Goal: Information Seeking & Learning: Learn about a topic

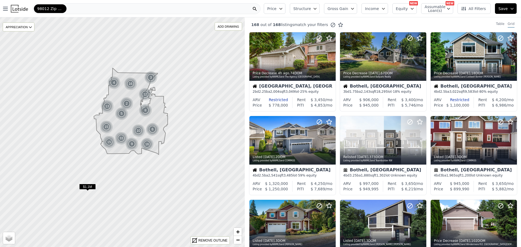
click at [317, 7] on icon "button" at bounding box center [315, 9] width 4 height 4
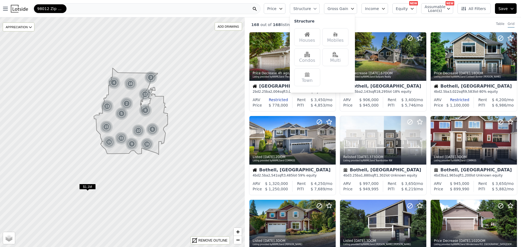
click at [313, 37] on div "Houses" at bounding box center [307, 37] width 26 height 18
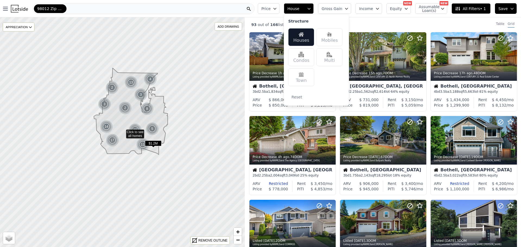
click at [271, 7] on span "Price" at bounding box center [265, 8] width 9 height 5
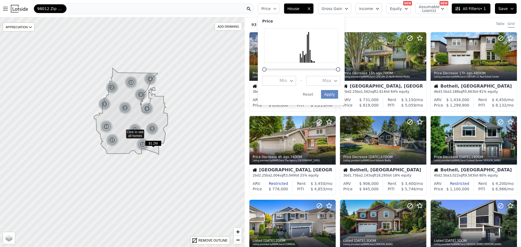
click at [337, 77] on button "Max" at bounding box center [323, 81] width 34 height 10
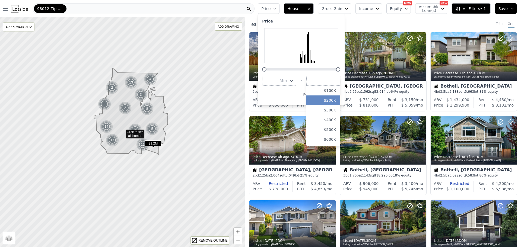
scroll to position [48, 0]
click at [336, 123] on button "$800K" at bounding box center [323, 121] width 34 height 10
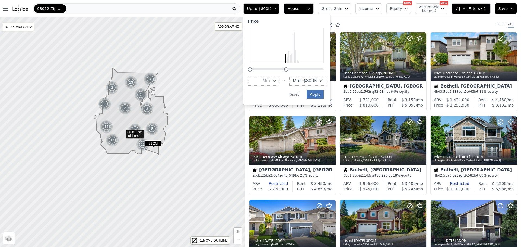
click at [323, 93] on button "Apply" at bounding box center [315, 94] width 17 height 9
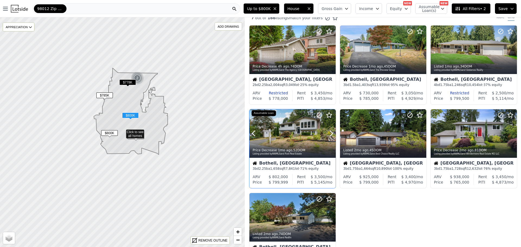
scroll to position [14, 0]
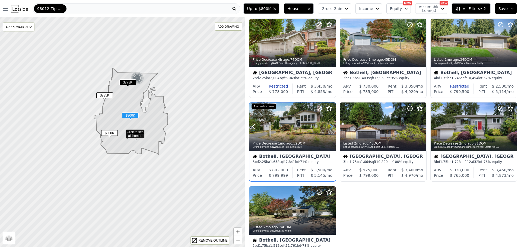
click at [331, 127] on icon at bounding box center [331, 126] width 9 height 9
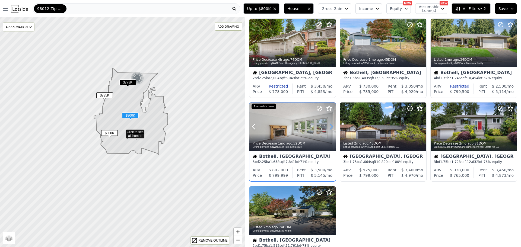
click at [331, 127] on icon at bounding box center [331, 126] width 9 height 9
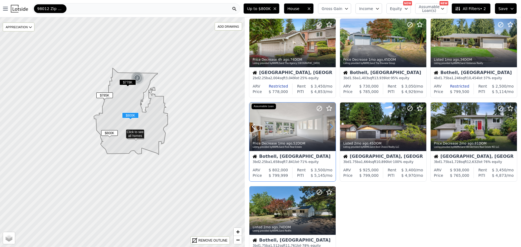
click at [331, 127] on icon at bounding box center [331, 126] width 9 height 9
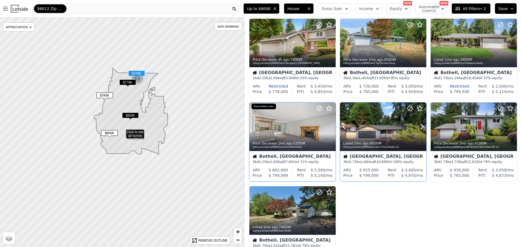
click at [421, 125] on icon at bounding box center [422, 126] width 2 height 5
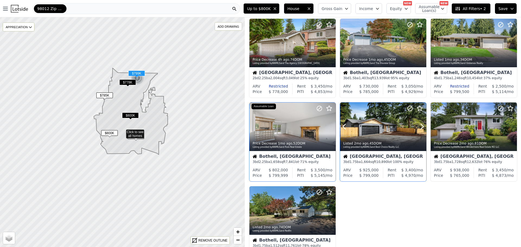
click at [421, 125] on icon at bounding box center [422, 126] width 2 height 5
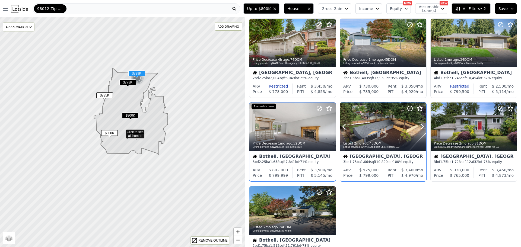
click at [421, 125] on icon at bounding box center [422, 126] width 2 height 5
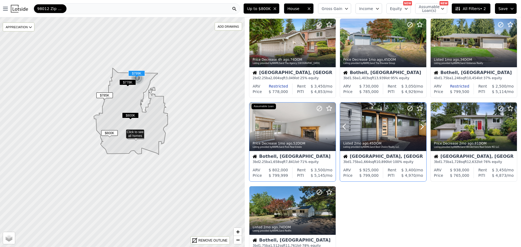
click at [421, 125] on icon at bounding box center [422, 126] width 2 height 5
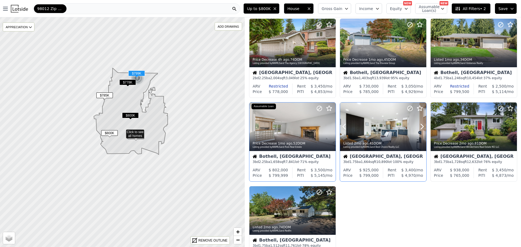
click at [421, 125] on icon at bounding box center [422, 126] width 2 height 5
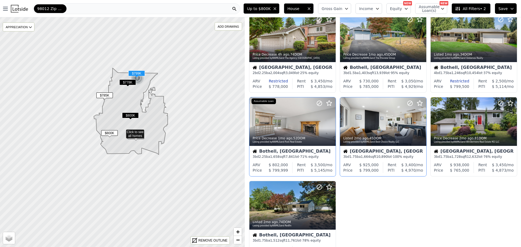
scroll to position [20, 0]
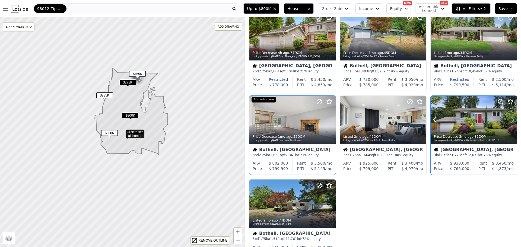
click at [510, 120] on icon at bounding box center [512, 120] width 9 height 9
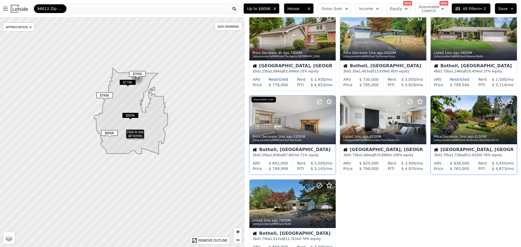
click at [510, 120] on icon at bounding box center [512, 120] width 9 height 9
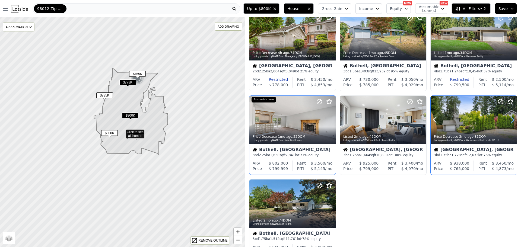
click at [510, 120] on icon at bounding box center [512, 120] width 9 height 9
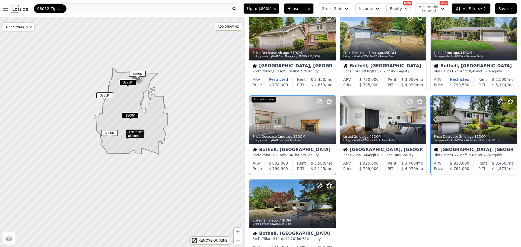
click at [510, 120] on icon at bounding box center [512, 120] width 9 height 9
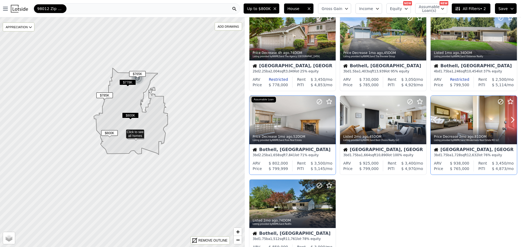
click at [457, 116] on div at bounding box center [474, 120] width 86 height 49
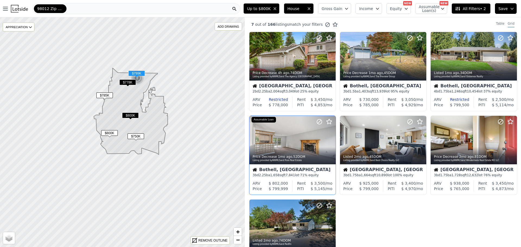
scroll to position [0, 0]
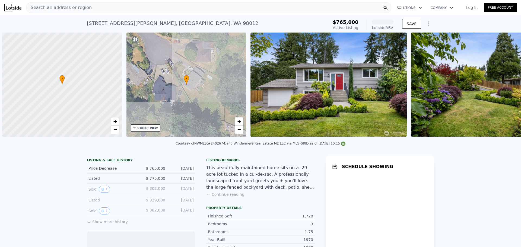
scroll to position [0, 2]
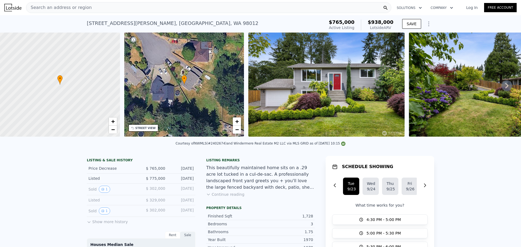
click at [502, 88] on icon at bounding box center [507, 85] width 11 height 11
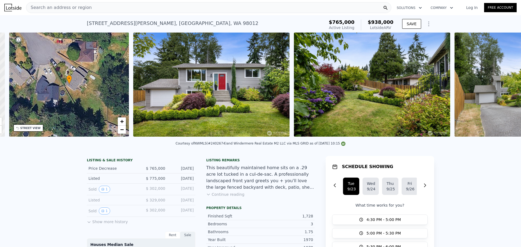
scroll to position [0, 127]
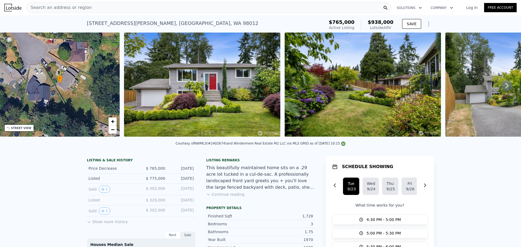
click at [502, 88] on icon at bounding box center [507, 85] width 11 height 11
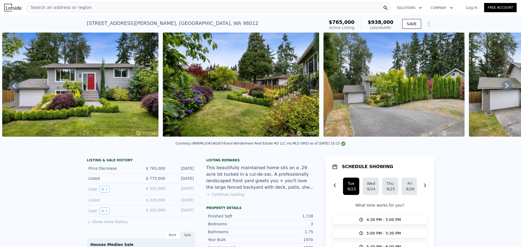
click at [502, 87] on icon at bounding box center [507, 85] width 11 height 11
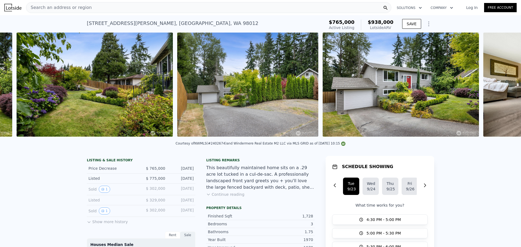
scroll to position [0, 409]
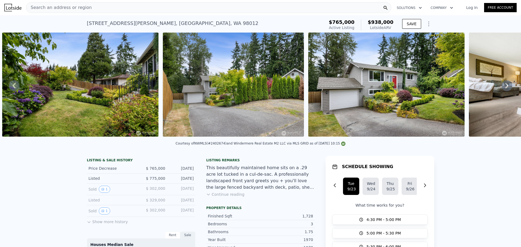
click at [502, 87] on div "• + − • + − STREET VIEW Loading... SATELLITE VIEW" at bounding box center [260, 86] width 521 height 106
click at [222, 106] on img at bounding box center [233, 85] width 141 height 104
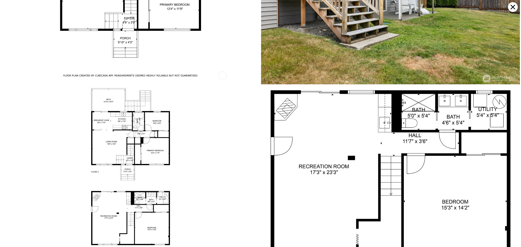
scroll to position [3091, 0]
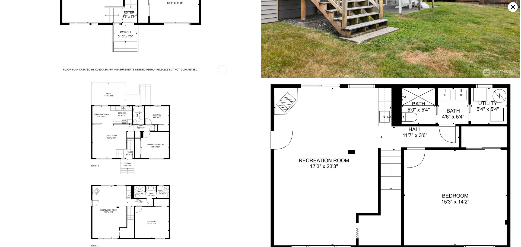
click at [516, 7] on icon at bounding box center [513, 7] width 10 height 10
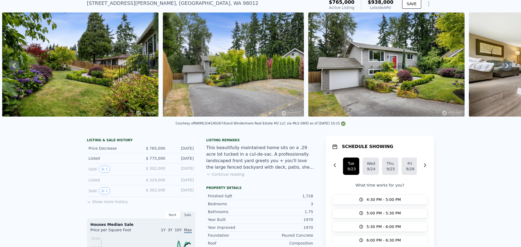
scroll to position [20, 0]
click at [118, 74] on img at bounding box center [80, 64] width 156 height 104
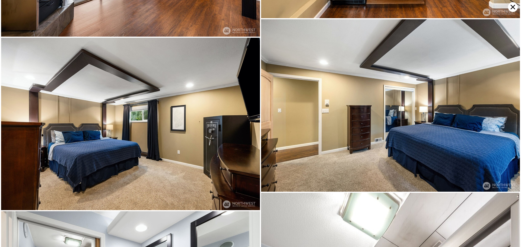
scroll to position [1897, 0]
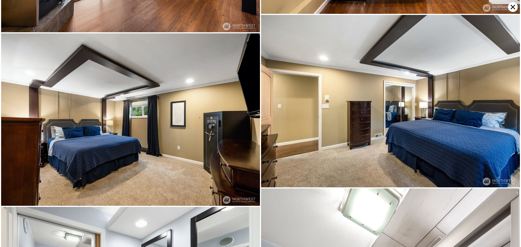
click at [511, 6] on icon at bounding box center [513, 7] width 10 height 10
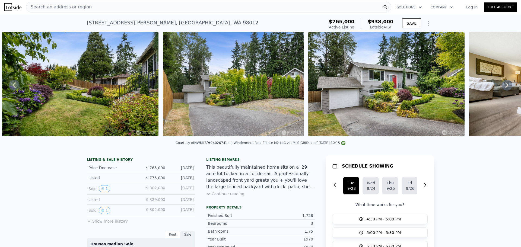
scroll to position [0, 0]
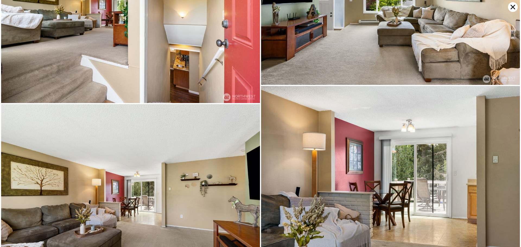
scroll to position [517, 0]
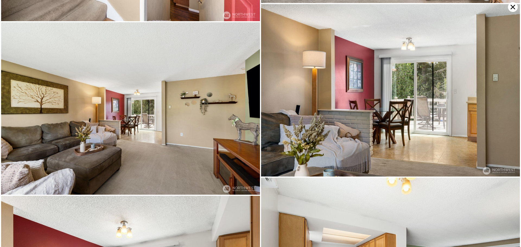
click at [514, 6] on icon at bounding box center [513, 7] width 5 height 5
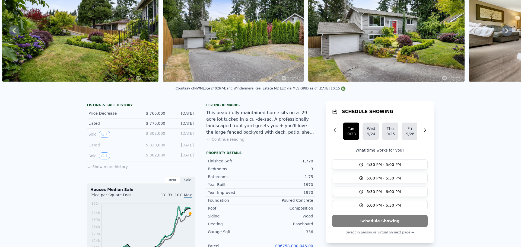
scroll to position [2, 0]
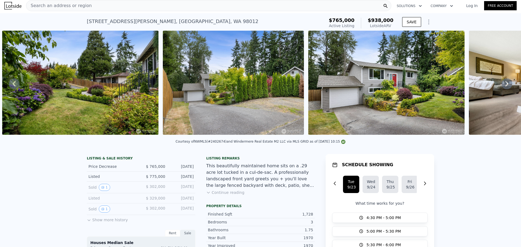
click at [96, 69] on img at bounding box center [80, 83] width 156 height 104
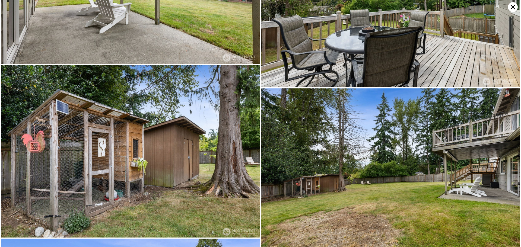
scroll to position [2456, 0]
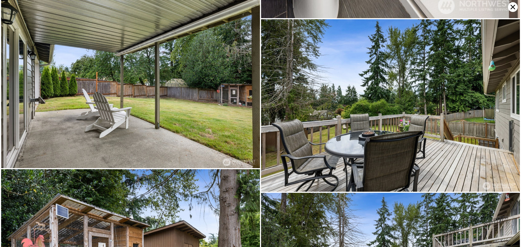
click at [511, 8] on icon at bounding box center [513, 7] width 10 height 10
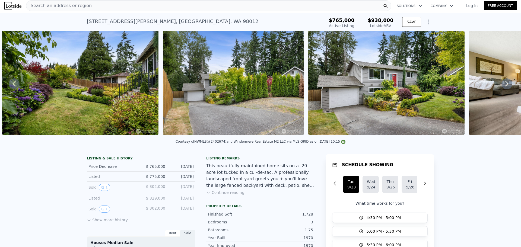
scroll to position [0, 0]
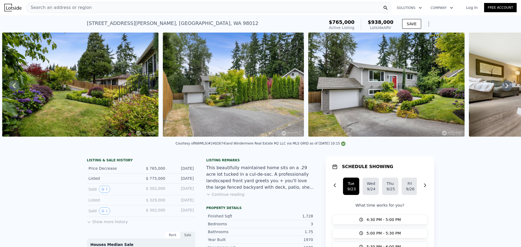
click at [100, 26] on div "[STREET_ADDRESS]" at bounding box center [173, 24] width 172 height 8
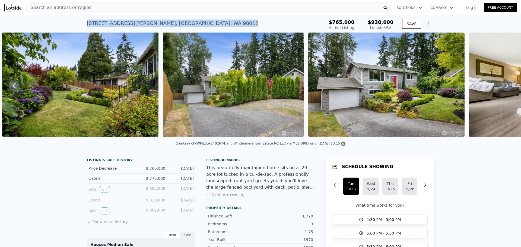
click at [100, 26] on div "[STREET_ADDRESS]" at bounding box center [173, 24] width 172 height 8
